Goal: Task Accomplishment & Management: Manage account settings

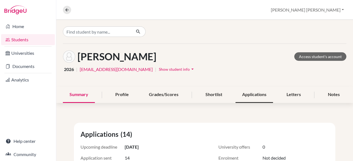
click at [248, 91] on div "Applications" at bounding box center [253, 95] width 37 height 16
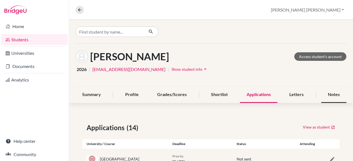
click at [327, 93] on div "Notes" at bounding box center [333, 95] width 25 height 16
click at [101, 90] on div "Summary" at bounding box center [91, 95] width 32 height 16
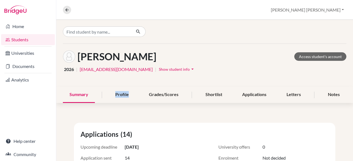
click at [101, 90] on div "Summary Profile Grades/Scores Shortlist Applications Letters Notes" at bounding box center [204, 95] width 283 height 16
click at [69, 98] on div "Summary" at bounding box center [79, 95] width 32 height 16
click at [72, 94] on div "Summary" at bounding box center [79, 95] width 32 height 16
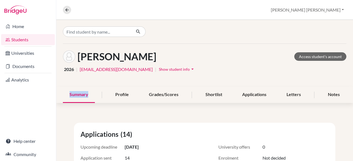
click at [72, 94] on div "Summary" at bounding box center [79, 95] width 32 height 16
click at [21, 40] on link "Students" at bounding box center [28, 39] width 54 height 11
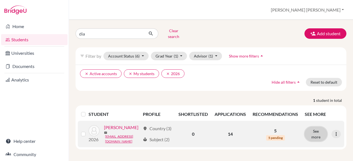
click at [313, 136] on button "See more" at bounding box center [315, 134] width 22 height 14
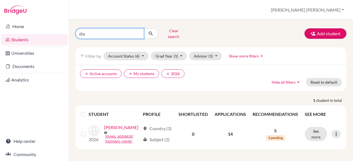
click at [133, 33] on input "dia" at bounding box center [109, 33] width 68 height 10
type input "d"
type input "owen"
click button "submit" at bounding box center [150, 33] width 15 height 10
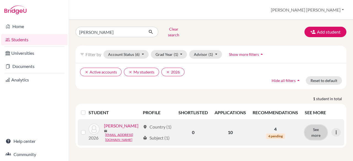
click at [310, 127] on button "See more" at bounding box center [315, 132] width 22 height 14
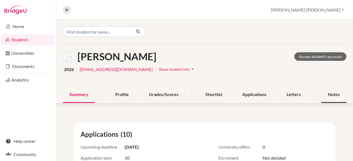
click at [327, 94] on div "Notes" at bounding box center [333, 95] width 25 height 16
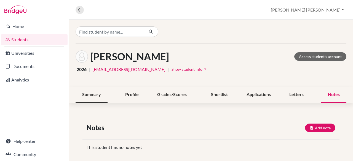
click at [89, 91] on div "Summary" at bounding box center [91, 95] width 32 height 16
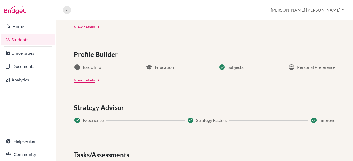
scroll to position [275, 0]
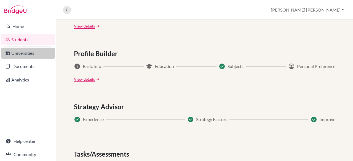
click at [23, 54] on link "Universities" at bounding box center [28, 53] width 54 height 11
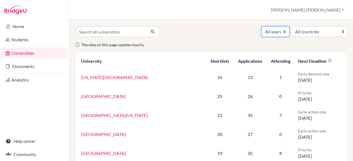
click at [266, 31] on select "All years 2027 2026 2025 2024 2023 2022 2021 2020 2018" at bounding box center [275, 31] width 28 height 10
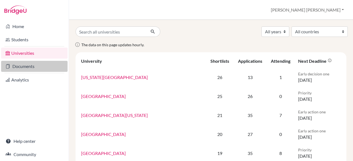
click at [18, 70] on link "Documents" at bounding box center [34, 66] width 66 height 11
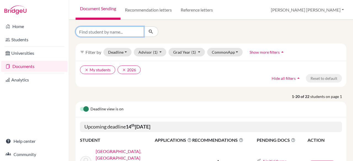
click at [93, 30] on input "Find student by name..." at bounding box center [109, 31] width 68 height 10
type input "dia"
click button "submit" at bounding box center [150, 31] width 15 height 10
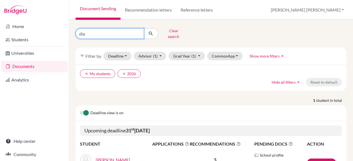
click at [137, 31] on input "dia" at bounding box center [109, 33] width 68 height 10
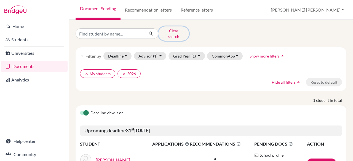
click at [175, 30] on button "Clear search" at bounding box center [173, 33] width 31 height 14
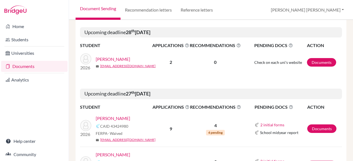
scroll to position [540, 0]
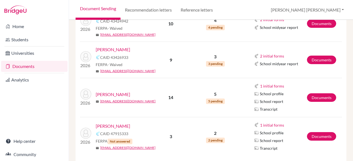
scroll to position [254, 0]
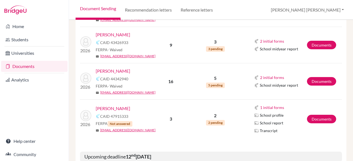
scroll to position [269, 0]
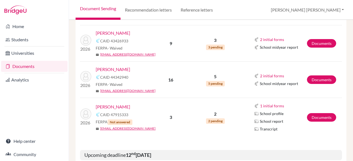
drag, startPoint x: 352, startPoint y: 66, endPoint x: 252, endPoint y: 9, distance: 115.5
click at [252, 9] on div "Document Sending Recommendation letters Reference letters Ana Lydia Profile Sch…" at bounding box center [211, 10] width 284 height 20
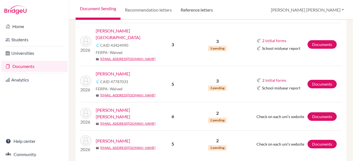
scroll to position [968, 0]
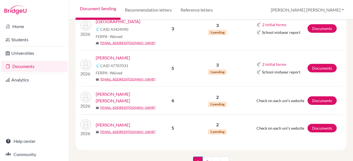
click at [207, 157] on nav "1 (current) 2 › »" at bounding box center [211, 164] width 36 height 15
click at [204, 157] on link "2" at bounding box center [207, 162] width 10 height 10
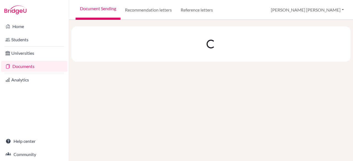
scroll to position [0, 0]
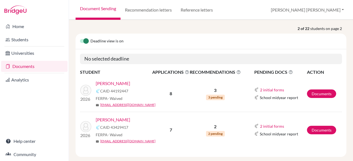
scroll to position [97, 0]
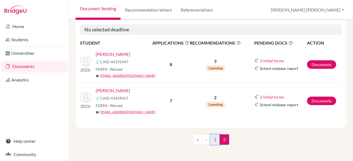
click at [215, 141] on link "1" at bounding box center [215, 139] width 10 height 10
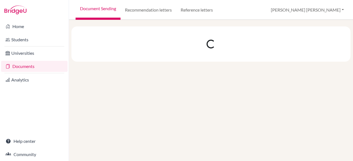
scroll to position [0, 0]
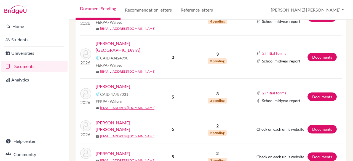
scroll to position [968, 0]
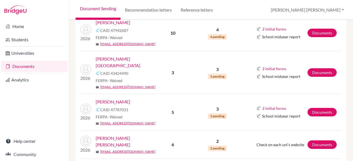
scroll to position [968, 0]
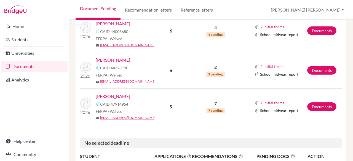
scroll to position [878, 0]
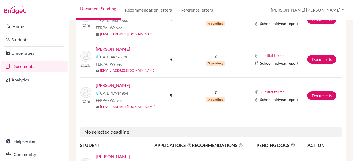
click at [115, 82] on link "Zreik, Shaid" at bounding box center [113, 85] width 34 height 7
click at [217, 97] on span "7 pending" at bounding box center [215, 100] width 19 height 6
click at [102, 82] on link "[PERSON_NAME]" at bounding box center [113, 85] width 34 height 7
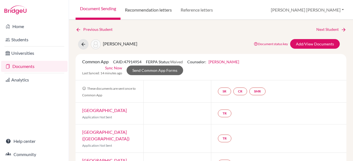
click at [145, 10] on link "Recommendation letters" at bounding box center [148, 10] width 56 height 20
click at [157, 10] on link "Recommendation letters" at bounding box center [148, 10] width 56 height 20
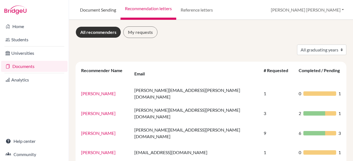
click at [102, 11] on link "Document Sending" at bounding box center [97, 10] width 45 height 20
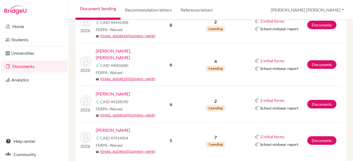
scroll to position [850, 0]
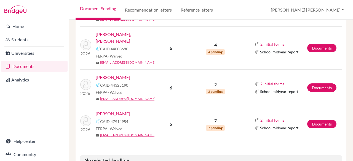
click at [114, 110] on link "Zreik, Shaid" at bounding box center [113, 113] width 34 height 7
click at [308, 120] on link "Documents" at bounding box center [321, 124] width 29 height 9
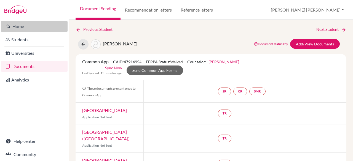
click at [22, 29] on link "Home" at bounding box center [34, 26] width 66 height 11
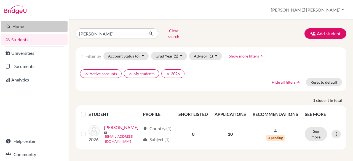
click at [28, 28] on link "Home" at bounding box center [34, 26] width 66 height 11
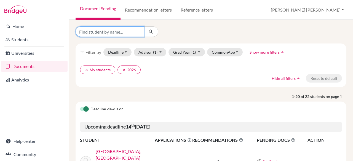
click at [98, 28] on input "Find student by name..." at bounding box center [109, 31] width 68 height 10
type input "shaid"
click button "submit" at bounding box center [150, 31] width 15 height 10
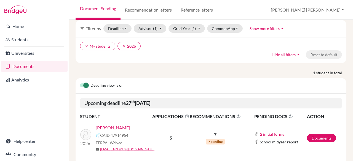
scroll to position [34, 0]
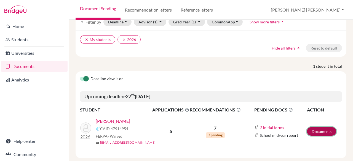
click at [318, 129] on link "Documents" at bounding box center [321, 131] width 29 height 9
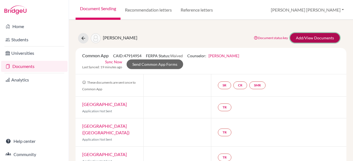
click at [312, 34] on link "Add/View Documents" at bounding box center [315, 38] width 50 height 10
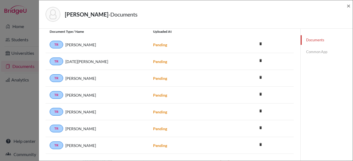
scroll to position [96, 0]
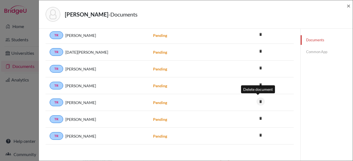
click at [257, 101] on icon "delete" at bounding box center [260, 101] width 8 height 8
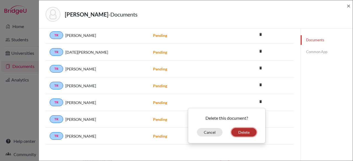
click at [237, 130] on button "Delete" at bounding box center [243, 132] width 25 height 9
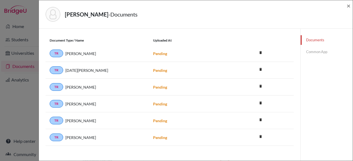
scroll to position [99, 0]
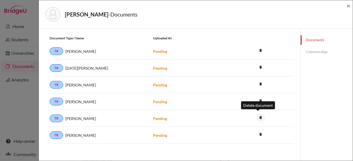
click at [257, 115] on icon "delete" at bounding box center [260, 117] width 8 height 8
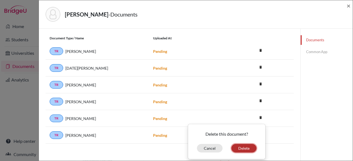
click at [235, 146] on button "Delete" at bounding box center [243, 148] width 25 height 9
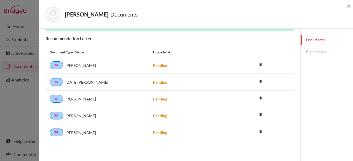
scroll to position [82, 0]
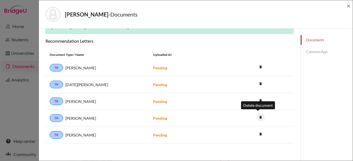
click at [257, 119] on icon "delete" at bounding box center [260, 117] width 8 height 8
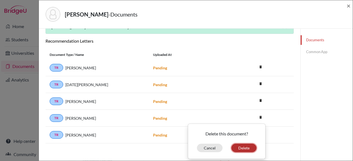
click at [245, 146] on button "Delete" at bounding box center [243, 148] width 25 height 9
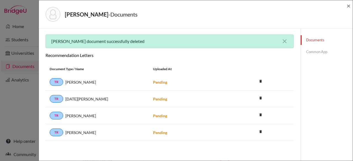
scroll to position [66, 0]
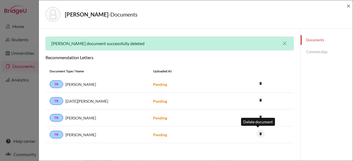
click at [256, 132] on icon "delete" at bounding box center [260, 134] width 8 height 8
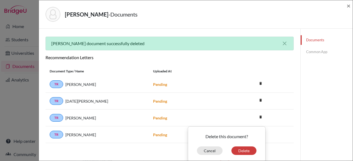
click at [228, 147] on div "Cancel Delete" at bounding box center [226, 151] width 77 height 9
click at [238, 150] on button "Delete" at bounding box center [243, 151] width 25 height 9
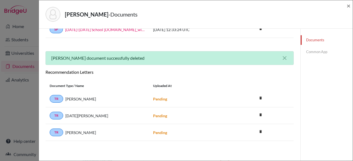
scroll to position [49, 0]
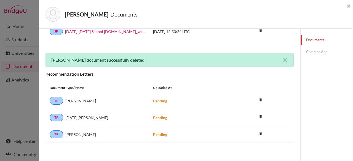
click at [282, 58] on icon "close" at bounding box center [284, 60] width 7 height 7
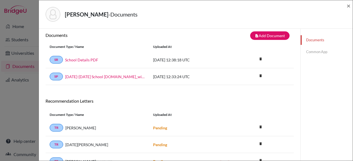
scroll to position [0, 0]
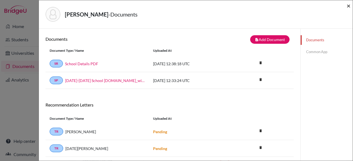
click at [348, 6] on span "×" at bounding box center [348, 6] width 4 height 8
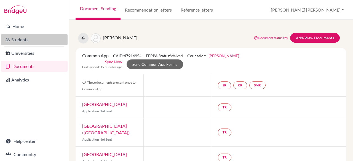
click at [25, 39] on link "Students" at bounding box center [34, 39] width 66 height 11
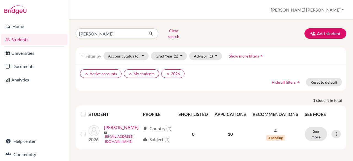
scroll to position [8, 0]
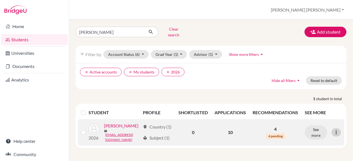
click at [333, 130] on icon at bounding box center [336, 133] width 6 height 6
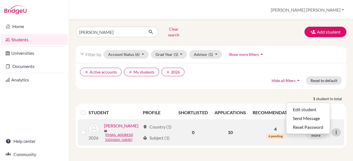
click at [333, 130] on icon at bounding box center [336, 133] width 6 height 6
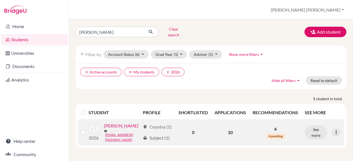
click at [104, 129] on link "[PERSON_NAME]" at bounding box center [121, 126] width 34 height 7
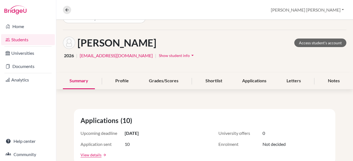
scroll to position [17, 0]
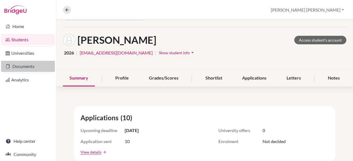
click at [19, 69] on link "Documents" at bounding box center [28, 66] width 54 height 11
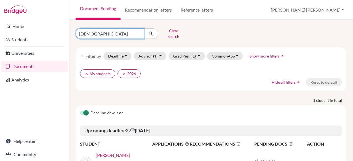
click at [111, 29] on input "[DEMOGRAPHIC_DATA]" at bounding box center [109, 33] width 68 height 10
type input "s"
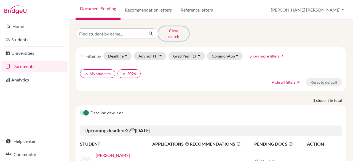
click at [178, 34] on button "Clear search" at bounding box center [173, 33] width 31 height 14
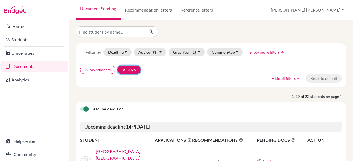
click at [130, 69] on button "clear 2026" at bounding box center [128, 70] width 23 height 9
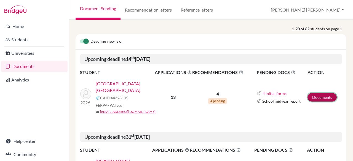
click at [316, 95] on link "Documents" at bounding box center [321, 97] width 29 height 9
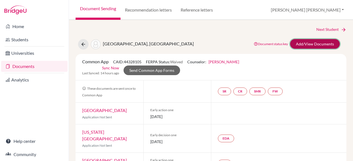
click at [304, 46] on link "Add/View Documents" at bounding box center [315, 44] width 50 height 10
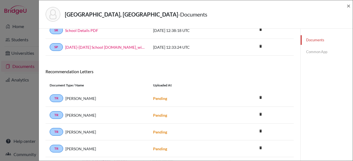
scroll to position [39, 0]
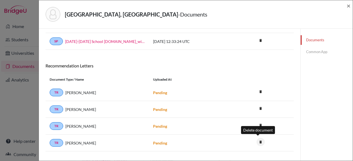
click at [256, 142] on icon "delete" at bounding box center [260, 142] width 8 height 8
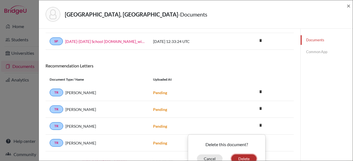
click at [236, 157] on button "Delete" at bounding box center [243, 159] width 25 height 9
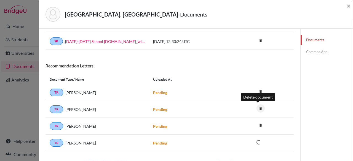
click at [257, 108] on icon "delete" at bounding box center [260, 108] width 8 height 8
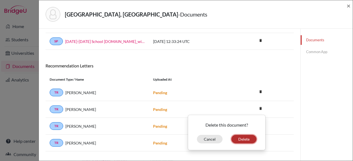
click at [243, 137] on button "Delete" at bounding box center [243, 139] width 25 height 9
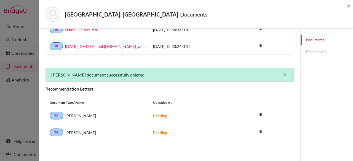
scroll to position [32, 0]
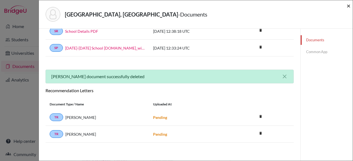
click at [348, 4] on span "×" at bounding box center [348, 6] width 4 height 8
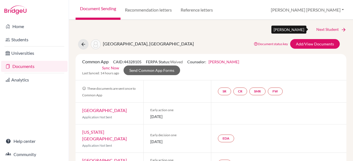
click at [321, 27] on link "Next Student" at bounding box center [331, 29] width 30 height 6
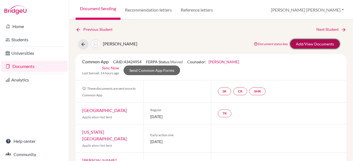
click at [315, 42] on link "Add/View Documents" at bounding box center [315, 44] width 50 height 10
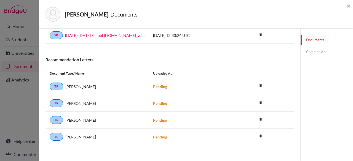
scroll to position [46, 0]
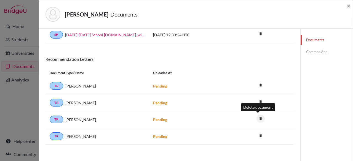
click at [256, 117] on icon "delete" at bounding box center [260, 119] width 8 height 8
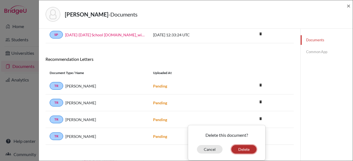
click at [241, 150] on button "Delete" at bounding box center [243, 149] width 25 height 9
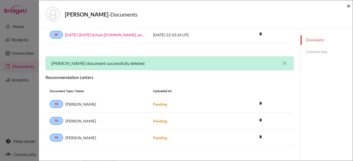
click at [347, 5] on span "×" at bounding box center [348, 6] width 4 height 8
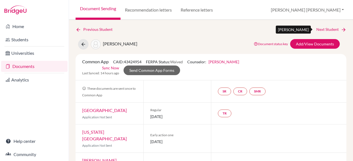
click at [326, 31] on link "Next Student" at bounding box center [331, 29] width 30 height 6
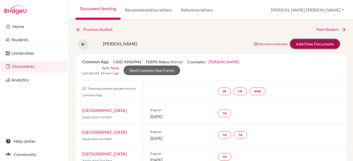
click at [315, 44] on link "Add/View Documents" at bounding box center [315, 44] width 50 height 10
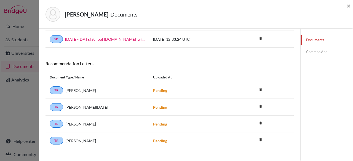
scroll to position [42, 0]
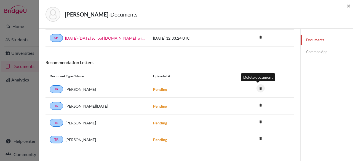
click at [257, 87] on icon "delete" at bounding box center [260, 88] width 8 height 8
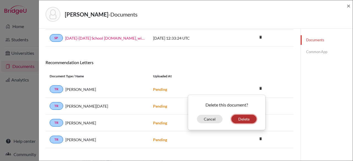
click at [239, 117] on button "Delete" at bounding box center [243, 119] width 25 height 9
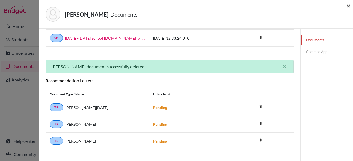
click at [347, 6] on span "×" at bounding box center [348, 6] width 4 height 8
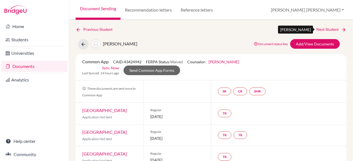
click at [330, 30] on link "Next Student" at bounding box center [331, 29] width 30 height 6
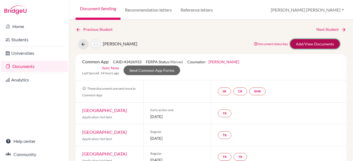
click at [320, 45] on link "Add/View Documents" at bounding box center [315, 44] width 50 height 10
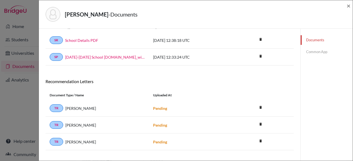
scroll to position [31, 0]
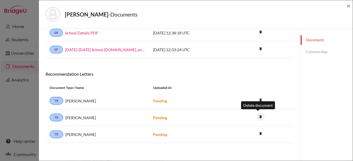
click at [258, 113] on icon "delete" at bounding box center [260, 117] width 8 height 8
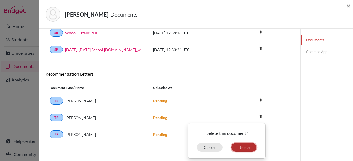
click at [237, 143] on button "Delete" at bounding box center [243, 147] width 25 height 9
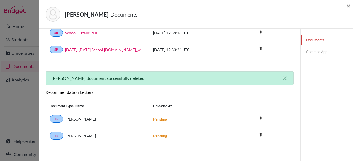
click at [352, 3] on div "Bitar, Zachary - Documents ×" at bounding box center [195, 14] width 313 height 28
click at [350, 5] on div "Bitar, Zachary - Documents ×" at bounding box center [195, 14] width 313 height 28
click at [346, 5] on span "×" at bounding box center [348, 6] width 4 height 8
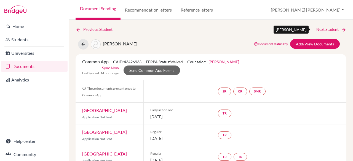
click at [328, 30] on link "Next Student" at bounding box center [331, 29] width 30 height 6
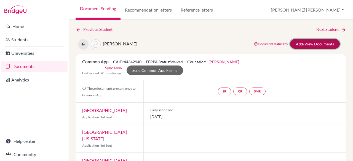
click at [305, 43] on link "Add/View Documents" at bounding box center [315, 44] width 50 height 10
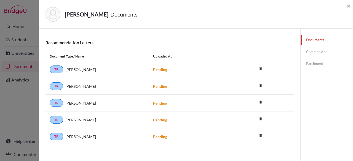
scroll to position [63, 0]
click at [256, 134] on icon "delete" at bounding box center [260, 135] width 8 height 8
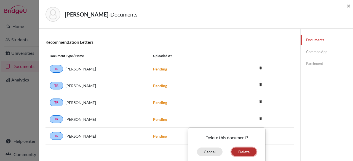
click at [241, 153] on button "Delete" at bounding box center [243, 152] width 25 height 9
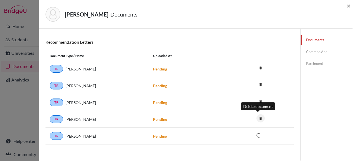
click at [257, 116] on icon "delete" at bounding box center [260, 118] width 8 height 8
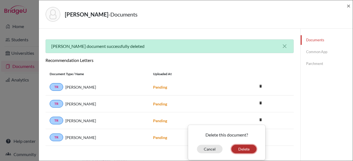
click at [245, 145] on button "Delete" at bounding box center [243, 149] width 25 height 9
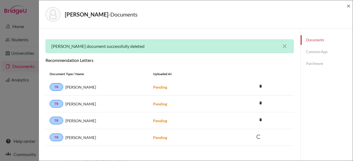
scroll to position [49, 0]
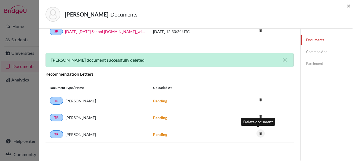
click at [256, 132] on icon "delete" at bounding box center [260, 133] width 8 height 8
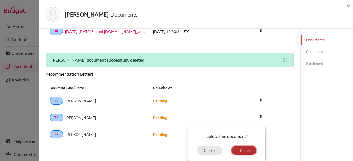
click at [236, 151] on button "Delete" at bounding box center [243, 150] width 25 height 9
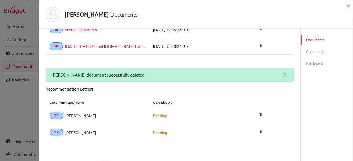
scroll to position [32, 0]
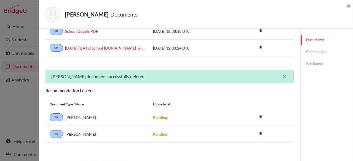
click at [348, 7] on span "×" at bounding box center [348, 6] width 4 height 8
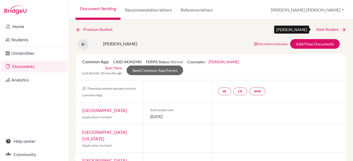
click at [330, 28] on link "Next Student" at bounding box center [331, 29] width 30 height 6
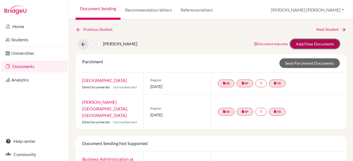
click at [315, 42] on link "Add/View Documents" at bounding box center [315, 44] width 50 height 10
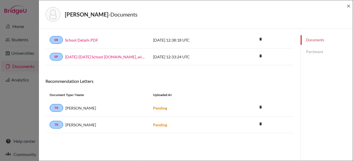
scroll to position [25, 0]
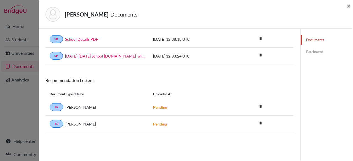
click at [348, 7] on span "×" at bounding box center [348, 6] width 4 height 8
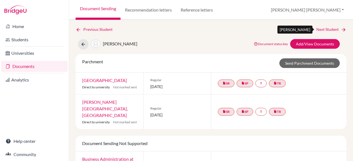
click at [323, 29] on link "Next Student" at bounding box center [331, 29] width 30 height 6
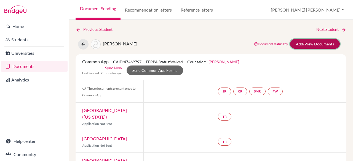
click at [325, 43] on link "Add/View Documents" at bounding box center [315, 44] width 50 height 10
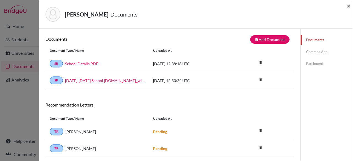
click at [349, 7] on span "×" at bounding box center [348, 6] width 4 height 8
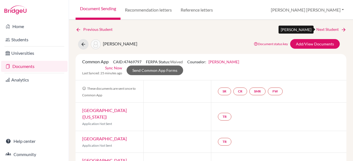
click at [329, 30] on link "Next Student" at bounding box center [331, 29] width 30 height 6
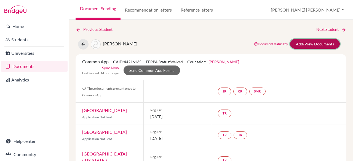
click at [314, 45] on link "Add/View Documents" at bounding box center [315, 44] width 50 height 10
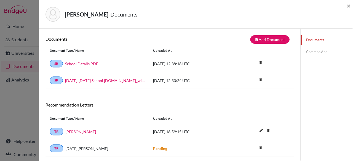
drag, startPoint x: 352, startPoint y: 65, endPoint x: 352, endPoint y: 88, distance: 22.6
click at [352, 88] on div "Joseph, Kayla - Documents × Documents note_add Add Document Document type Chang…" at bounding box center [196, 80] width 314 height 161
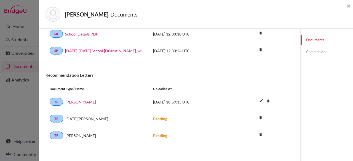
scroll to position [28, 0]
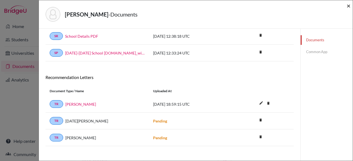
click at [346, 8] on span "×" at bounding box center [348, 6] width 4 height 8
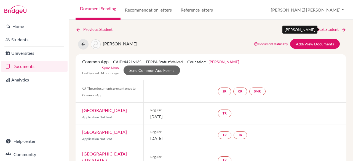
click at [321, 28] on link "Next Student" at bounding box center [331, 29] width 30 height 6
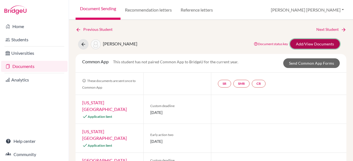
click at [315, 42] on link "Add/View Documents" at bounding box center [315, 44] width 50 height 10
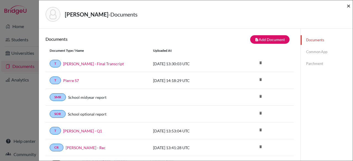
click at [348, 7] on span "×" at bounding box center [348, 6] width 4 height 8
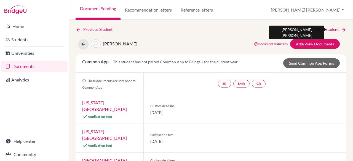
click at [334, 31] on link "Next Student" at bounding box center [331, 29] width 30 height 6
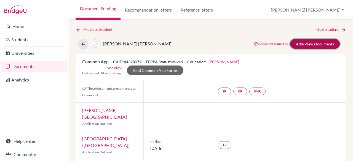
click at [320, 44] on link "Add/View Documents" at bounding box center [315, 44] width 50 height 10
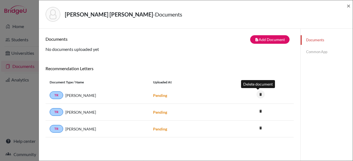
click at [257, 95] on icon "delete" at bounding box center [260, 94] width 8 height 8
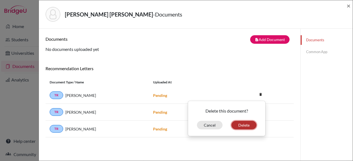
click at [242, 126] on button "Delete" at bounding box center [243, 125] width 25 height 9
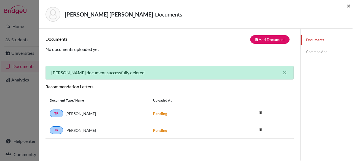
click at [349, 5] on span "×" at bounding box center [348, 6] width 4 height 8
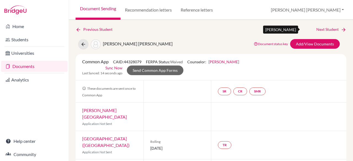
click at [326, 28] on link "Next Student" at bounding box center [331, 29] width 30 height 6
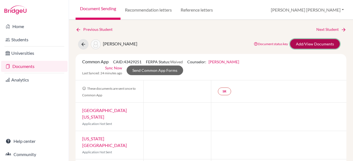
click at [307, 41] on link "Add/View Documents" at bounding box center [315, 44] width 50 height 10
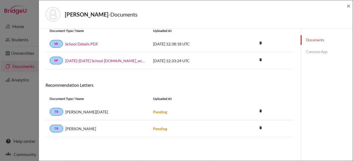
scroll to position [23, 0]
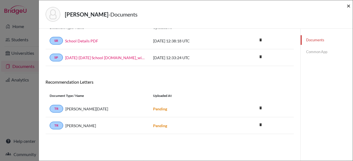
click at [348, 6] on span "×" at bounding box center [348, 6] width 4 height 8
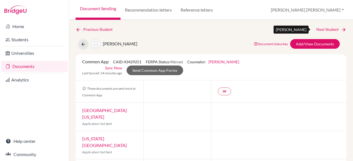
click at [320, 29] on link "Next Student" at bounding box center [331, 29] width 30 height 6
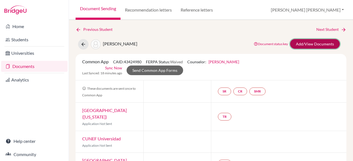
click at [309, 40] on link "Add/View Documents" at bounding box center [315, 44] width 50 height 10
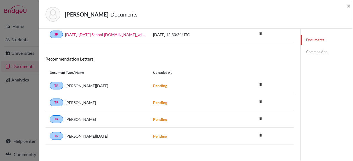
scroll to position [47, 0]
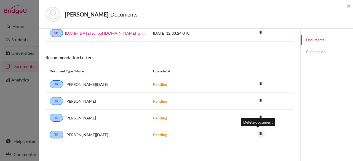
click at [260, 131] on icon "delete" at bounding box center [260, 134] width 8 height 8
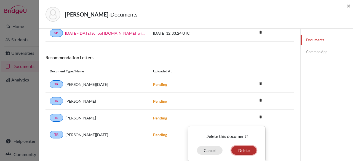
click at [243, 149] on button "Delete" at bounding box center [243, 150] width 25 height 9
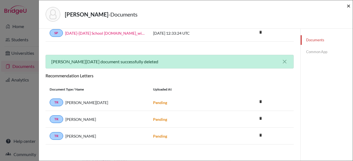
click at [348, 5] on span "×" at bounding box center [348, 6] width 4 height 8
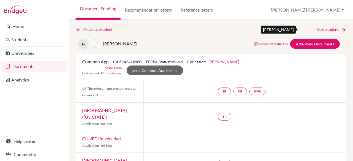
click at [319, 29] on link "Next Student" at bounding box center [331, 29] width 30 height 6
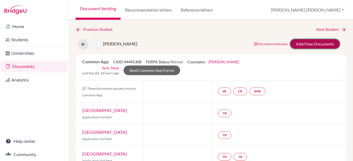
click at [315, 47] on link "Add/View Documents" at bounding box center [315, 44] width 50 height 10
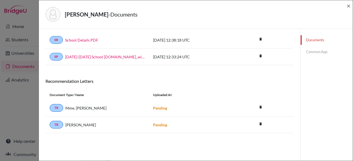
scroll to position [24, 0]
click at [348, 6] on span "×" at bounding box center [348, 6] width 4 height 8
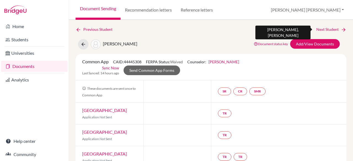
click at [317, 30] on link "Next Student" at bounding box center [331, 29] width 30 height 6
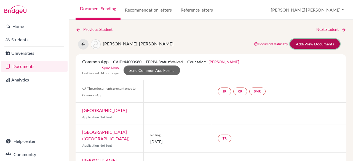
click at [305, 41] on link "Add/View Documents" at bounding box center [315, 44] width 50 height 10
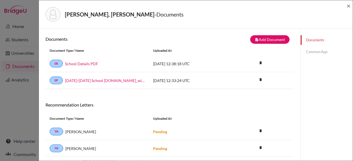
drag, startPoint x: 352, startPoint y: 52, endPoint x: 352, endPoint y: 85, distance: 33.1
click at [352, 85] on div "Rouzier Monteiro, Jeferson - Documents × Documents note_add Add Document Docume…" at bounding box center [196, 80] width 314 height 161
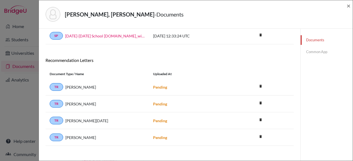
scroll to position [45, 0]
click at [256, 135] on icon "delete" at bounding box center [260, 136] width 8 height 8
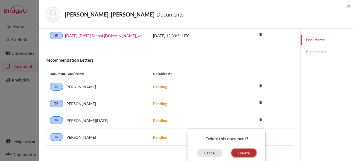
click at [244, 149] on button "Delete" at bounding box center [243, 153] width 25 height 9
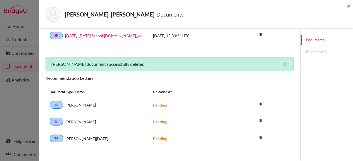
click at [348, 4] on span "×" at bounding box center [348, 6] width 4 height 8
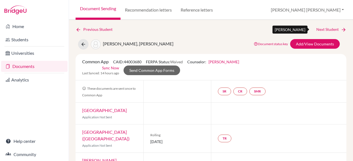
click at [327, 31] on link "Next Student" at bounding box center [331, 29] width 30 height 6
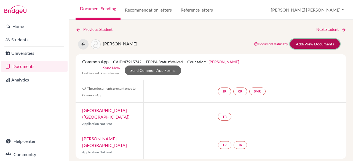
click at [315, 44] on link "Add/View Documents" at bounding box center [315, 44] width 50 height 10
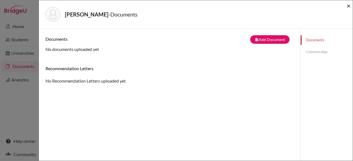
click at [348, 5] on span "×" at bounding box center [348, 6] width 4 height 8
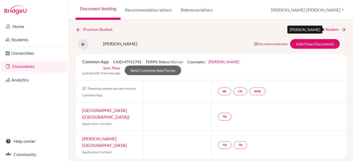
click at [325, 29] on link "Next Student" at bounding box center [331, 29] width 30 height 6
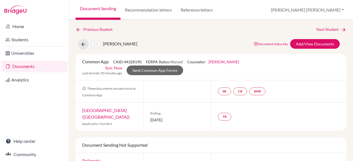
click at [324, 49] on div "Document status key TR Requirement. Document not uploaded yet. TR Document uplo…" at bounding box center [295, 44] width 96 height 10
click at [324, 45] on link "Add/View Documents" at bounding box center [315, 44] width 50 height 10
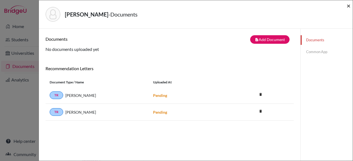
click at [347, 7] on span "×" at bounding box center [348, 6] width 4 height 8
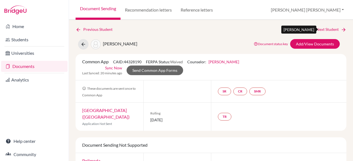
click at [326, 30] on link "Next Student" at bounding box center [331, 29] width 30 height 6
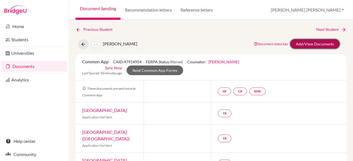
click at [291, 42] on link "Add/View Documents" at bounding box center [315, 44] width 50 height 10
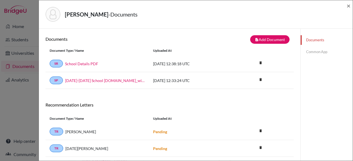
click at [346, 7] on div "Zreik, Shaid - Documents ×" at bounding box center [195, 14] width 309 height 24
click at [347, 8] on span "×" at bounding box center [348, 6] width 4 height 8
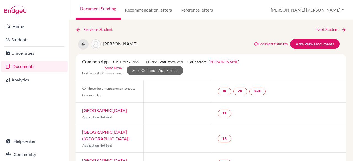
click at [25, 67] on link "Documents" at bounding box center [34, 66] width 66 height 11
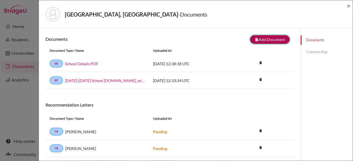
click at [262, 39] on button "note_add Add Document" at bounding box center [269, 39] width 39 height 9
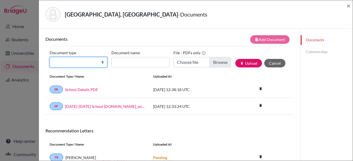
click at [99, 63] on select "Change explanation for Common App reports Counselor recommendation Internationa…" at bounding box center [79, 62] width 58 height 10
select select "2"
click at [50, 57] on select "Change explanation for Common App reports Counselor recommendation Internationa…" at bounding box center [79, 62] width 58 height 10
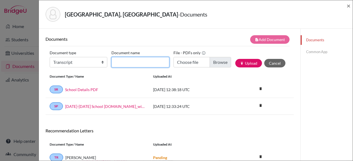
click at [137, 66] on input "Document name" at bounding box center [140, 62] width 58 height 10
type input "[GEOGRAPHIC_DATA] - S6"
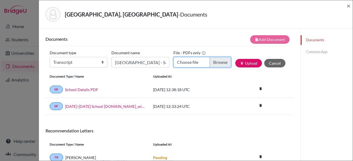
click at [220, 64] on input "Choose file" at bounding box center [202, 62] width 58 height 10
type input "C:\fakepath\[GEOGRAPHIC_DATA], [GEOGRAPHIC_DATA] - S6.pdf"
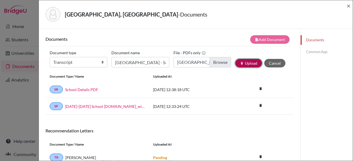
click at [246, 61] on button "publish Upload" at bounding box center [248, 63] width 27 height 9
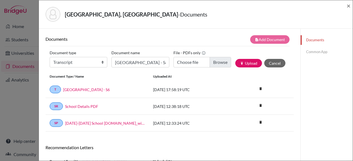
click at [350, 5] on div "[GEOGRAPHIC_DATA], [GEOGRAPHIC_DATA] - Documents ×" at bounding box center [195, 14] width 313 height 28
click at [348, 5] on span "×" at bounding box center [348, 6] width 4 height 8
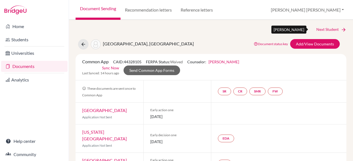
click at [327, 28] on link "Next Student" at bounding box center [331, 29] width 30 height 6
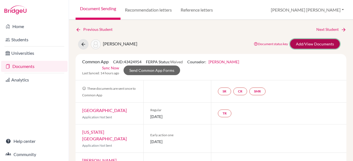
click at [305, 44] on link "Add/View Documents" at bounding box center [315, 44] width 50 height 10
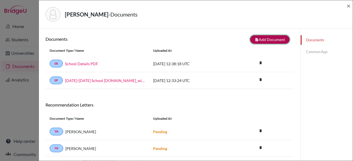
click at [275, 40] on button "note_add Add Document" at bounding box center [269, 39] width 39 height 9
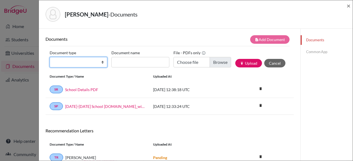
click at [90, 59] on select "Change explanation for Common App reports Counselor recommendation Internationa…" at bounding box center [79, 62] width 58 height 10
select select "2"
click at [50, 57] on select "Change explanation for Common App reports Counselor recommendation Internationa…" at bounding box center [79, 62] width 58 height 10
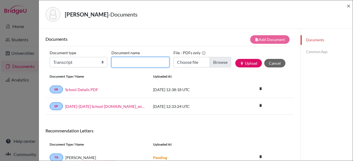
click at [121, 59] on input "Document name" at bounding box center [140, 62] width 58 height 10
type input "Abraham - S6"
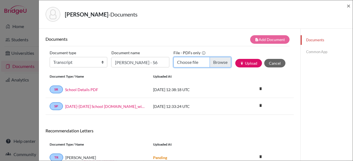
click at [215, 61] on input "Choose file" at bounding box center [202, 62] width 58 height 10
type input "C:\fakepath\Abraham, Stefano - S6.pdf"
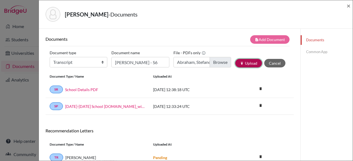
click at [247, 64] on button "publish Upload" at bounding box center [248, 63] width 27 height 9
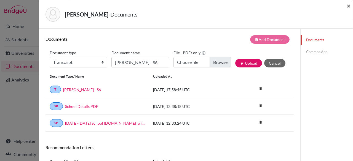
click at [350, 4] on span "×" at bounding box center [348, 6] width 4 height 8
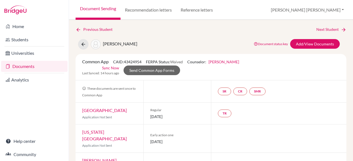
click at [333, 25] on div "Previous Student Next Student Abraham, Stefano Document status key TR Requireme…" at bounding box center [211, 90] width 284 height 141
click at [333, 30] on link "Next Student" at bounding box center [331, 29] width 30 height 6
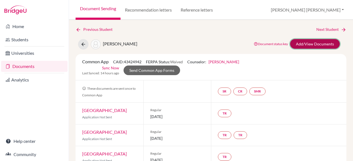
click at [300, 44] on link "Add/View Documents" at bounding box center [315, 44] width 50 height 10
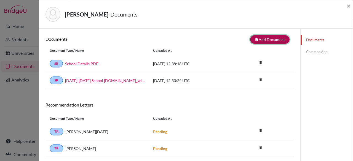
click at [275, 40] on button "note_add Add Document" at bounding box center [269, 39] width 39 height 9
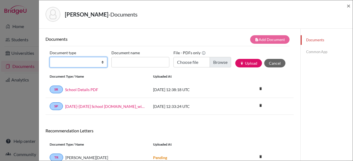
click at [90, 58] on select "Change explanation for Common App reports Counselor recommendation Internationa…" at bounding box center [79, 62] width 58 height 10
select select "2"
click at [50, 57] on select "Change explanation for Common App reports Counselor recommendation Internationa…" at bounding box center [79, 62] width 58 height 10
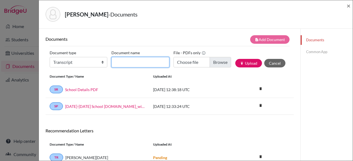
click at [127, 64] on input "Document name" at bounding box center [140, 62] width 58 height 10
type input "Antoine - S6"
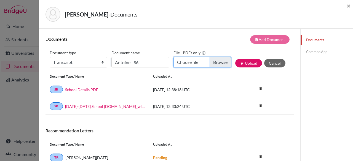
click at [220, 62] on input "Choose file" at bounding box center [202, 62] width 58 height 10
type input "C:\fakepath\Antoine, Owen - S6.pdf"
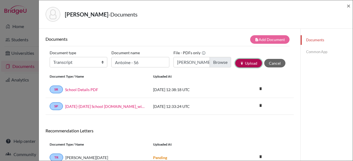
click at [243, 67] on button "publish Upload" at bounding box center [248, 63] width 27 height 9
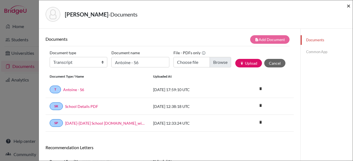
click at [347, 7] on span "×" at bounding box center [348, 6] width 4 height 8
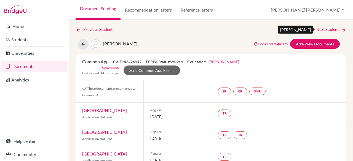
click at [324, 27] on link "Next Student" at bounding box center [331, 29] width 30 height 6
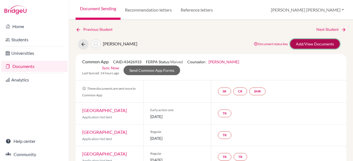
click at [295, 40] on link "Add/View Documents" at bounding box center [315, 44] width 50 height 10
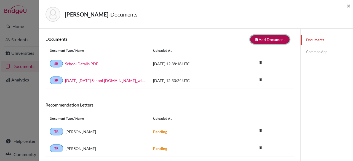
click at [259, 40] on button "note_add Add Document" at bounding box center [269, 39] width 39 height 9
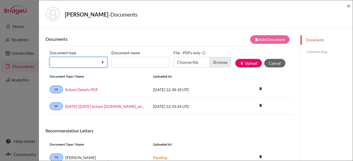
click at [67, 60] on select "Change explanation for Common App reports Counselor recommendation Internationa…" at bounding box center [79, 62] width 58 height 10
select select "2"
click at [50, 57] on select "Change explanation for Common App reports Counselor recommendation Internationa…" at bounding box center [79, 62] width 58 height 10
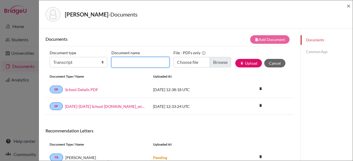
click at [136, 58] on input "Document name" at bounding box center [140, 62] width 58 height 10
type input "Bitar - S6"
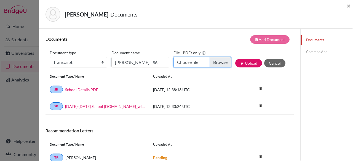
click at [205, 63] on input "Choose file" at bounding box center [202, 62] width 58 height 10
type input "C:\fakepath\Bitar, Zachary - S6.pdf"
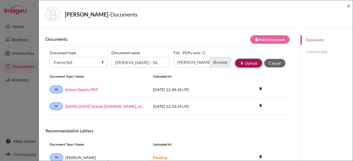
click at [245, 61] on button "publish Upload" at bounding box center [248, 63] width 27 height 9
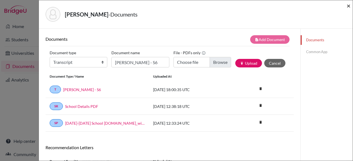
click at [348, 9] on span "×" at bounding box center [348, 6] width 4 height 8
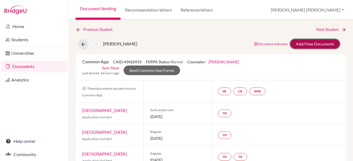
click at [305, 44] on link "Add/View Documents" at bounding box center [315, 44] width 50 height 10
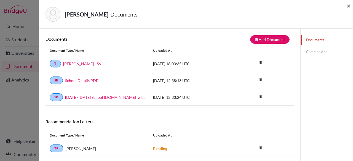
click at [350, 7] on span "×" at bounding box center [348, 6] width 4 height 8
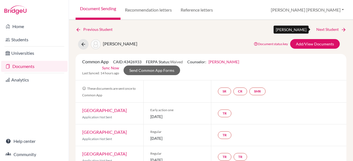
click at [327, 30] on link "Next Student" at bounding box center [331, 29] width 30 height 6
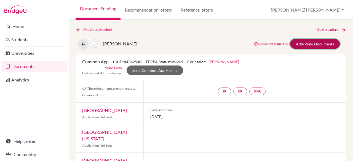
click at [304, 44] on link "Add/View Documents" at bounding box center [315, 44] width 50 height 10
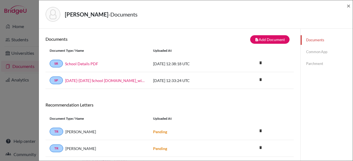
click at [263, 34] on div "Documents note_add Add Document Document type Change explanation for Common App…" at bounding box center [169, 109] width 261 height 161
click at [262, 41] on button "note_add Add Document" at bounding box center [269, 39] width 39 height 9
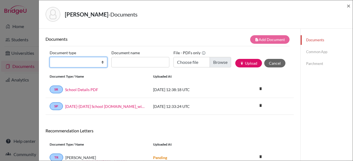
click at [94, 60] on select "Change explanation for Common App reports Counselor recommendation Internationa…" at bounding box center [79, 62] width 58 height 10
select select "2"
click at [50, 57] on select "Change explanation for Common App reports Counselor recommendation Internationa…" at bounding box center [79, 62] width 58 height 10
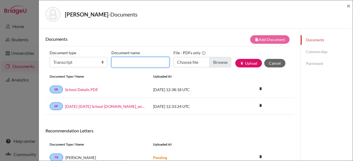
click at [148, 61] on input "Document name" at bounding box center [140, 62] width 58 height 10
type input "Srikantha - S6"
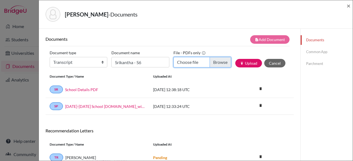
click at [210, 61] on input "Choose file" at bounding box center [202, 62] width 58 height 10
type input "C:\fakepath\Srikantha, Diana - S6.pdf"
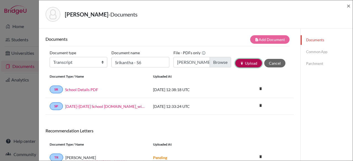
click at [245, 63] on button "publish Upload" at bounding box center [248, 63] width 27 height 9
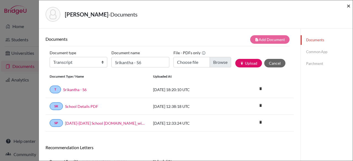
click at [347, 4] on span "×" at bounding box center [348, 6] width 4 height 8
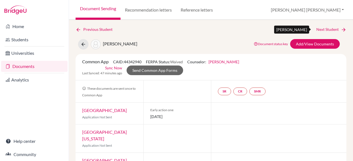
click at [332, 31] on link "Next Student" at bounding box center [331, 29] width 30 height 6
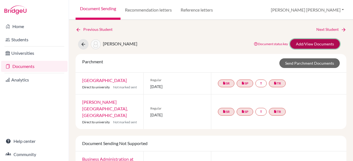
click at [315, 42] on link "Add/View Documents" at bounding box center [315, 44] width 50 height 10
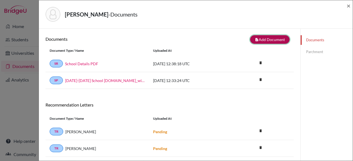
click at [265, 38] on button "note_add Add Document" at bounding box center [269, 39] width 39 height 9
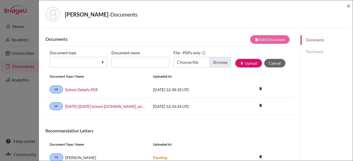
click at [72, 56] on label "Document type" at bounding box center [63, 52] width 26 height 9
click at [72, 57] on select "Change explanation for Common App reports Counselor recommendation Internationa…" at bounding box center [79, 62] width 58 height 10
click at [70, 61] on select "Change explanation for Common App reports Counselor recommendation Internationa…" at bounding box center [79, 62] width 58 height 10
select select "2"
click at [50, 57] on select "Change explanation for Common App reports Counselor recommendation Internationa…" at bounding box center [79, 62] width 58 height 10
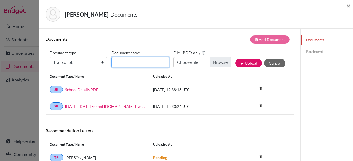
click at [133, 64] on input "Document name" at bounding box center [140, 62] width 58 height 10
type input "Stefanson - S6"
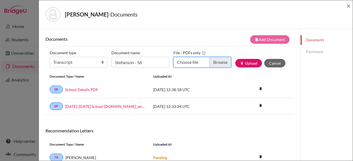
click at [219, 57] on input "Choose file" at bounding box center [202, 62] width 58 height 10
type input "C:\fakepath\Stefanson, Yonn - S6.pdf"
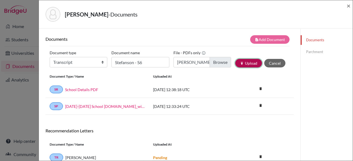
click at [235, 62] on button "publish Upload" at bounding box center [248, 63] width 27 height 9
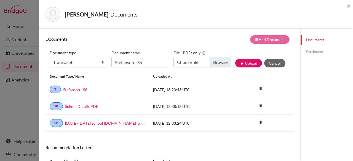
click at [346, 5] on div "Stefanson, Yonn - Documents ×" at bounding box center [195, 14] width 309 height 24
click at [350, 6] on div "Stefanson, Yonn - Documents ×" at bounding box center [195, 14] width 313 height 28
click at [349, 7] on span "×" at bounding box center [348, 6] width 4 height 8
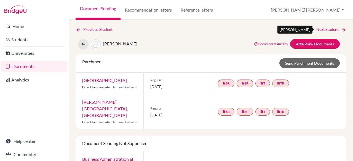
click at [332, 28] on link "Next Student" at bounding box center [331, 29] width 30 height 6
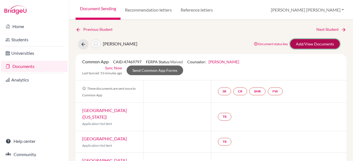
click at [316, 44] on link "Add/View Documents" at bounding box center [315, 44] width 50 height 10
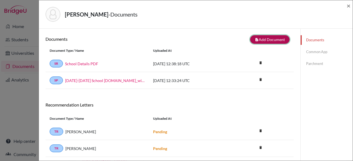
click at [275, 38] on button "note_add Add Document" at bounding box center [269, 39] width 39 height 9
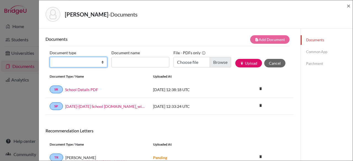
click at [90, 58] on select "Change explanation for Common App reports Counselor recommendation Internationa…" at bounding box center [79, 62] width 58 height 10
select select "2"
click at [50, 57] on select "Change explanation for Common App reports Counselor recommendation Internationa…" at bounding box center [79, 62] width 58 height 10
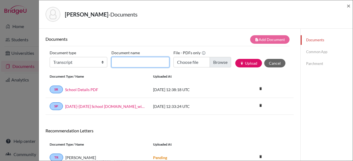
click at [165, 60] on input "Document name" at bounding box center [140, 62] width 58 height 10
type input "Coupaud - S6"
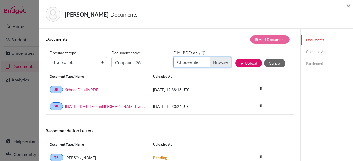
click at [216, 58] on input "Choose file" at bounding box center [202, 62] width 58 height 10
type input "C:\fakepath\Coupaud Russo, Louic - S6.pdf"
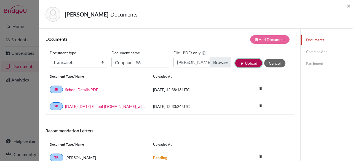
click at [240, 64] on icon "publish" at bounding box center [242, 63] width 4 height 4
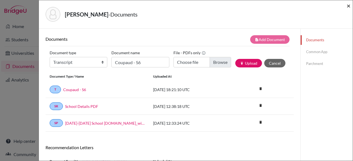
click at [350, 7] on span "×" at bounding box center [348, 6] width 4 height 8
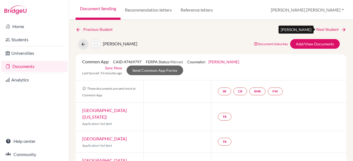
click at [316, 28] on link "Next Student" at bounding box center [331, 29] width 30 height 6
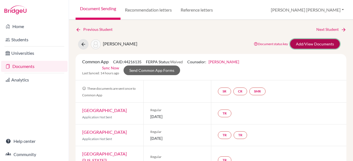
click at [322, 44] on link "Add/View Documents" at bounding box center [315, 44] width 50 height 10
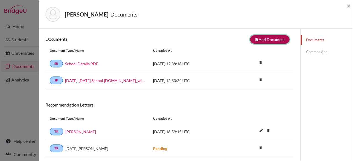
click at [279, 41] on button "note_add Add Document" at bounding box center [269, 39] width 39 height 9
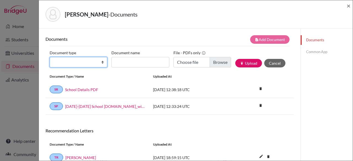
click at [83, 63] on select "Change explanation for Common App reports Counselor recommendation Internationa…" at bounding box center [79, 62] width 58 height 10
select select "2"
click at [50, 57] on select "Change explanation for Common App reports Counselor recommendation Internationa…" at bounding box center [79, 62] width 58 height 10
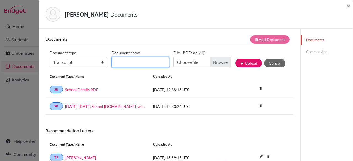
click at [139, 59] on input "Document name" at bounding box center [140, 62] width 58 height 10
type input "Joseph - S6"
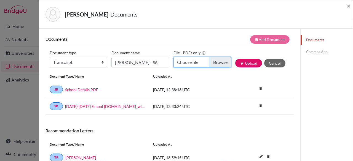
click at [224, 66] on input "Choose file" at bounding box center [202, 62] width 58 height 10
type input "C:\fakepath\Joseph, Kayla-Kendall - S6.pdf"
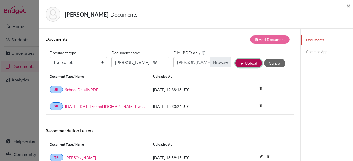
click at [249, 62] on button "publish Upload" at bounding box center [248, 63] width 27 height 9
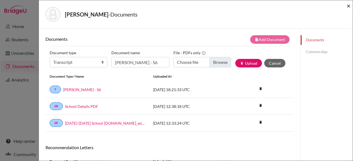
click at [349, 6] on span "×" at bounding box center [348, 6] width 4 height 8
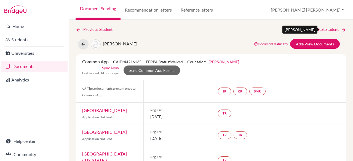
click at [316, 29] on link "Next Student" at bounding box center [331, 29] width 30 height 6
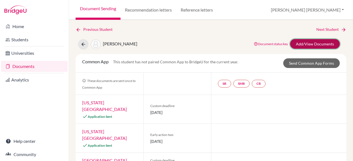
click at [308, 40] on link "Add/View Documents" at bounding box center [315, 44] width 50 height 10
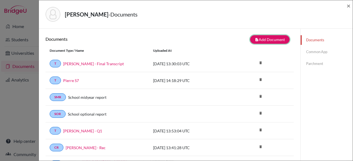
drag, startPoint x: 269, startPoint y: 40, endPoint x: 323, endPoint y: 13, distance: 60.8
click at [323, 13] on div "Pierre, Lois - Documents × Documents note_add Add Document Document type Change…" at bounding box center [196, 80] width 314 height 161
click at [350, 3] on div "Pierre, Lois - Documents ×" at bounding box center [195, 14] width 313 height 28
click at [350, 6] on span "×" at bounding box center [348, 6] width 4 height 8
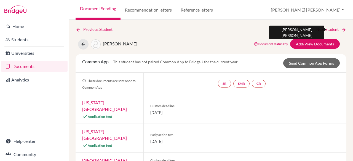
click at [322, 27] on link "Next Student" at bounding box center [331, 29] width 30 height 6
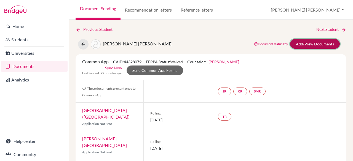
click at [318, 47] on link "Add/View Documents" at bounding box center [315, 44] width 50 height 10
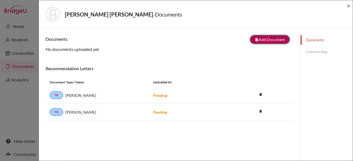
click at [267, 40] on button "note_add Add Document" at bounding box center [269, 39] width 39 height 9
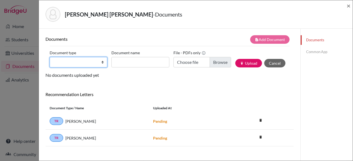
click at [65, 61] on select "Change explanation for Common App reports Counselor recommendation Internationa…" at bounding box center [79, 62] width 58 height 10
select select "2"
click at [50, 57] on select "Change explanation for Common App reports Counselor recommendation Internationa…" at bounding box center [79, 62] width 58 height 10
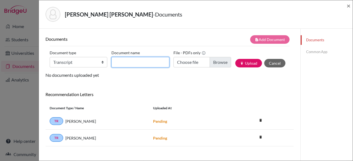
click at [145, 64] on input "Document name" at bounding box center [140, 62] width 58 height 10
type input "Saliba - S6"
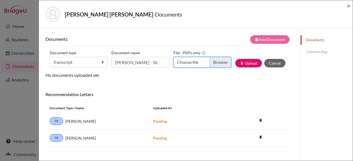
click at [216, 63] on input "Choose file" at bounding box center [202, 62] width 58 height 10
type input "C:\fakepath\Saliba, Isabel - S6.pdf"
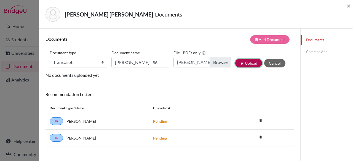
click at [235, 61] on button "publish Upload" at bounding box center [248, 63] width 27 height 9
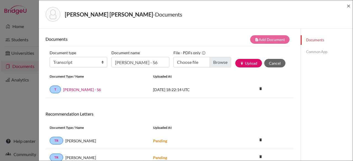
click at [314, 49] on link "Common App" at bounding box center [326, 52] width 52 height 10
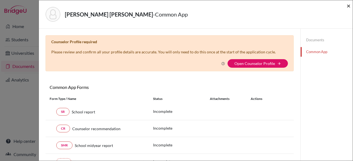
click at [348, 6] on span "×" at bounding box center [348, 6] width 4 height 8
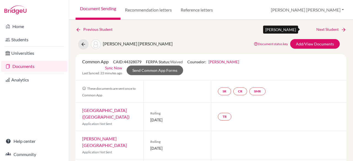
click at [324, 30] on link "Next Student" at bounding box center [331, 29] width 30 height 6
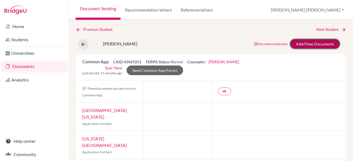
click at [304, 43] on link "Add/View Documents" at bounding box center [315, 44] width 50 height 10
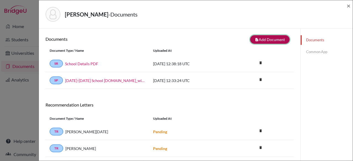
click at [277, 40] on button "note_add Add Document" at bounding box center [269, 39] width 39 height 9
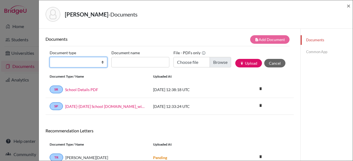
click at [83, 58] on select "Change explanation for Common App reports Counselor recommendation Internationa…" at bounding box center [79, 62] width 58 height 10
select select "2"
click at [50, 57] on select "Change explanation for Common App reports Counselor recommendation Internationa…" at bounding box center [79, 62] width 58 height 10
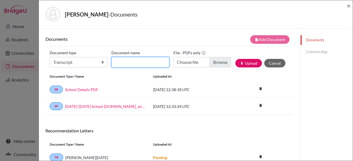
click at [120, 59] on input "Document name" at bounding box center [140, 62] width 58 height 10
type input "Gaetjens-Calixte - S6"
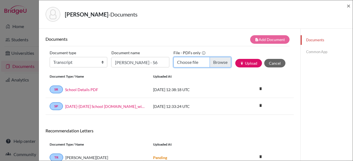
click at [214, 67] on input "Choose file" at bounding box center [202, 62] width 58 height 10
type input "C:\fakepath\Gaetjens-Calixte, Liam - S6.pdf"
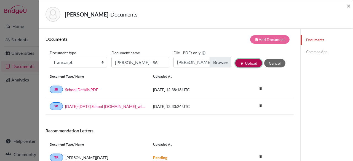
click at [247, 65] on button "publish Upload" at bounding box center [248, 63] width 27 height 9
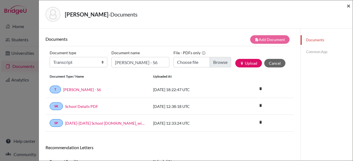
click at [349, 7] on span "×" at bounding box center [348, 6] width 4 height 8
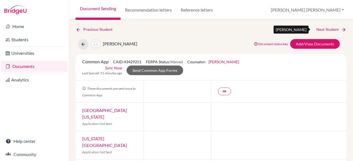
click at [327, 30] on link "Next Student" at bounding box center [331, 29] width 30 height 6
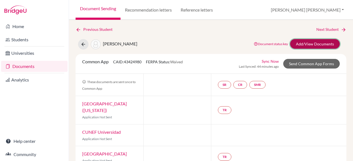
click at [311, 43] on link "Add/View Documents" at bounding box center [315, 44] width 50 height 10
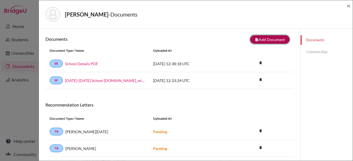
click at [270, 37] on button "note_add Add Document" at bounding box center [269, 39] width 39 height 9
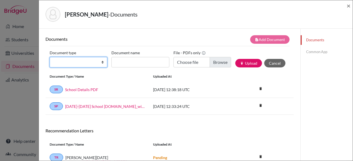
click at [76, 65] on select "Change explanation for Common App reports Counselor recommendation Internationa…" at bounding box center [79, 62] width 58 height 10
select select "2"
click at [50, 57] on select "Change explanation for Common App reports Counselor recommendation Internationa…" at bounding box center [79, 62] width 58 height 10
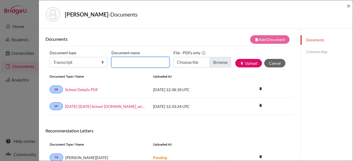
click at [152, 59] on input "Document name" at bounding box center [140, 62] width 58 height 10
type input "Berthold - S6"
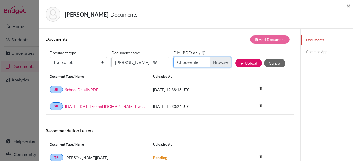
click at [214, 63] on input "Choose file" at bounding box center [202, 62] width 58 height 10
type input "C:\fakepath\Berthold, Mateo - S6.pdf"
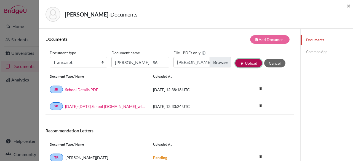
click at [252, 65] on button "publish Upload" at bounding box center [248, 63] width 27 height 9
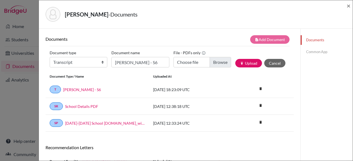
click at [346, 8] on div "Berthold, Mateo - Documents ×" at bounding box center [195, 14] width 309 height 24
click at [348, 7] on span "×" at bounding box center [348, 6] width 4 height 8
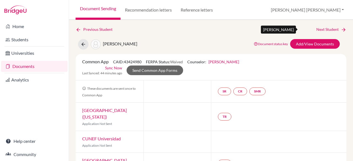
click at [327, 29] on link "Next Student" at bounding box center [331, 29] width 30 height 6
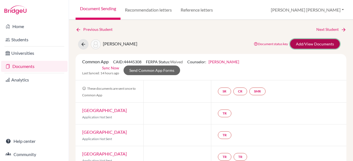
click at [300, 47] on link "Add/View Documents" at bounding box center [315, 44] width 50 height 10
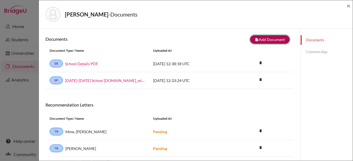
click at [275, 39] on button "note_add Add Document" at bounding box center [269, 39] width 39 height 9
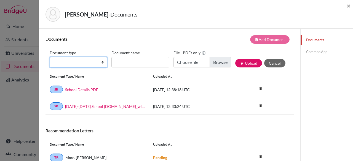
click at [82, 58] on select "Change explanation for Common App reports Counselor recommendation Internationa…" at bounding box center [79, 62] width 58 height 10
select select "2"
click at [50, 57] on select "Change explanation for Common App reports Counselor recommendation Internationa…" at bounding box center [79, 62] width 58 height 10
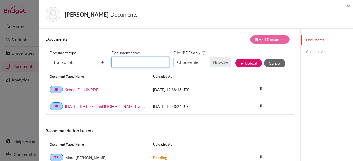
click at [138, 60] on input "Document name" at bounding box center [140, 62] width 58 height 10
type input "Marzouka - S6"
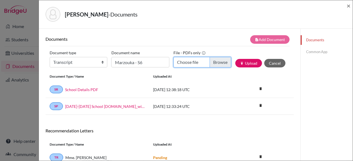
click at [219, 63] on input "Choose file" at bounding box center [202, 62] width 58 height 10
type input "C:\fakepath\Marzouka, Gianni - S6.pdf"
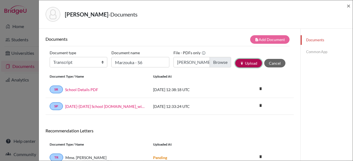
click at [254, 63] on button "publish Upload" at bounding box center [248, 63] width 27 height 9
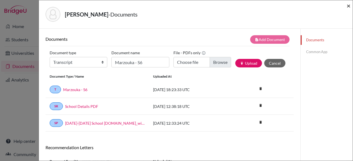
click at [349, 6] on span "×" at bounding box center [348, 6] width 4 height 8
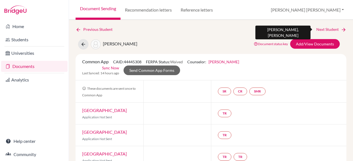
click at [334, 28] on link "Next Student" at bounding box center [331, 29] width 30 height 6
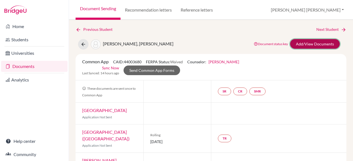
click at [304, 42] on link "Add/View Documents" at bounding box center [315, 44] width 50 height 10
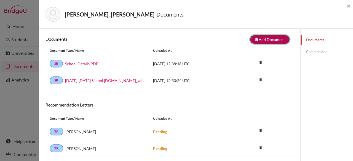
click at [261, 40] on button "note_add Add Document" at bounding box center [269, 39] width 39 height 9
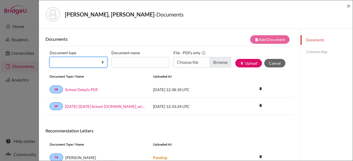
click at [78, 64] on select "Change explanation for Common App reports Counselor recommendation Internationa…" at bounding box center [79, 62] width 58 height 10
select select "2"
click at [50, 57] on select "Change explanation for Common App reports Counselor recommendation Internationa…" at bounding box center [79, 62] width 58 height 10
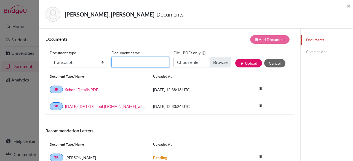
click at [121, 62] on input "Document name" at bounding box center [140, 62] width 58 height 10
type input "Rouzier - S6"
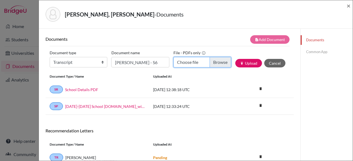
click at [209, 60] on input "Choose file" at bounding box center [202, 62] width 58 height 10
type input "C:\fakepath\Rouzier, Jordan - S6.pdf"
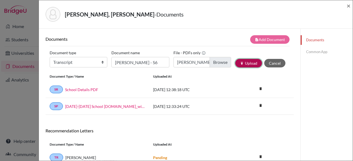
click at [255, 62] on button "publish Upload" at bounding box center [248, 63] width 27 height 9
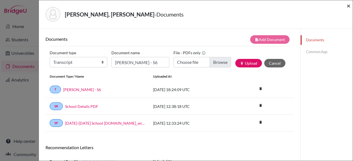
drag, startPoint x: 348, startPoint y: 6, endPoint x: 345, endPoint y: 11, distance: 6.0
click at [348, 6] on span "×" at bounding box center [348, 6] width 4 height 8
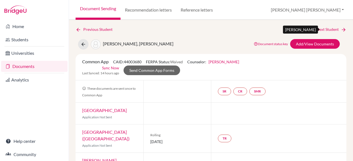
click at [326, 27] on link "Next Student" at bounding box center [331, 29] width 30 height 6
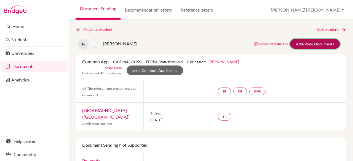
click at [321, 42] on link "Add/View Documents" at bounding box center [315, 44] width 50 height 10
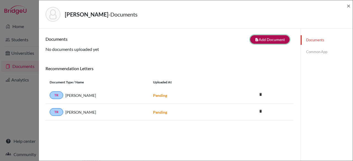
click at [267, 37] on button "note_add Add Document" at bounding box center [269, 39] width 39 height 9
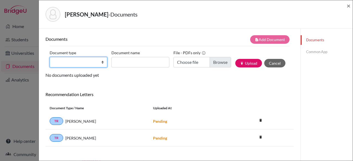
click at [63, 61] on select "Change explanation for Common App reports Counselor recommendation Internationa…" at bounding box center [79, 62] width 58 height 10
select select "2"
click at [50, 57] on select "Change explanation for Common App reports Counselor recommendation Internationa…" at bounding box center [79, 62] width 58 height 10
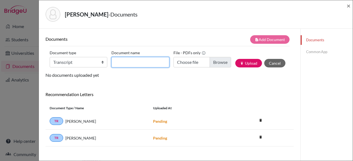
click at [155, 59] on input "Document name" at bounding box center [140, 62] width 58 height 10
type input "Siano - S6"
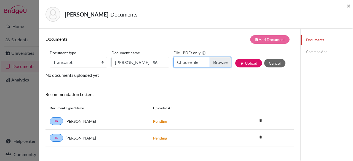
click at [208, 62] on input "Choose file" at bounding box center [202, 62] width 58 height 10
type input "C:\fakepath\Siano, Mila - S6.pdf"
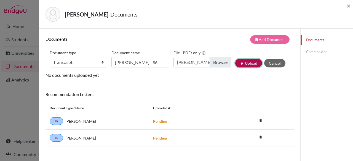
click at [249, 64] on button "publish Upload" at bounding box center [248, 63] width 27 height 9
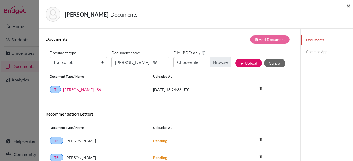
click at [348, 6] on span "×" at bounding box center [348, 6] width 4 height 8
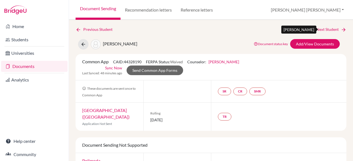
click at [322, 27] on link "Next Student" at bounding box center [331, 29] width 30 height 6
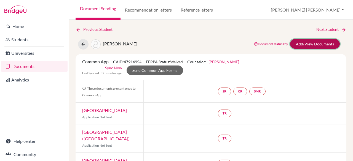
click at [296, 41] on link "Add/View Documents" at bounding box center [315, 44] width 50 height 10
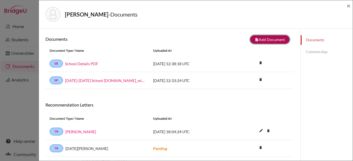
click at [268, 40] on button "note_add Add Document" at bounding box center [269, 39] width 39 height 9
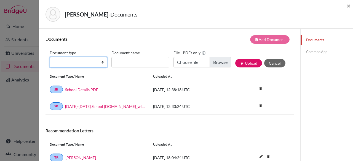
drag, startPoint x: 72, startPoint y: 62, endPoint x: 68, endPoint y: 64, distance: 3.9
click at [68, 64] on select "Change explanation for Common App reports Counselor recommendation Internationa…" at bounding box center [79, 62] width 58 height 10
select select "2"
click at [50, 57] on select "Change explanation for Common App reports Counselor recommendation Internationa…" at bounding box center [79, 62] width 58 height 10
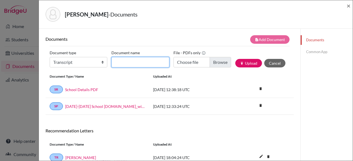
click at [137, 65] on input "Document name" at bounding box center [140, 62] width 58 height 10
type input "Zreik - S6"
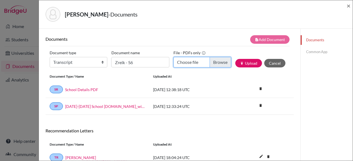
click at [209, 66] on input "Choose file" at bounding box center [202, 62] width 58 height 10
type input "C:\fakepath\Zreik, Shaid - S6.pdf"
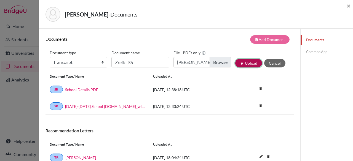
click at [250, 64] on button "publish Upload" at bounding box center [248, 63] width 27 height 9
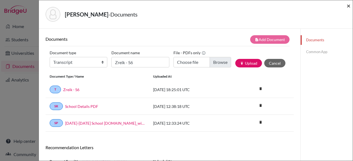
click at [347, 8] on span "×" at bounding box center [348, 6] width 4 height 8
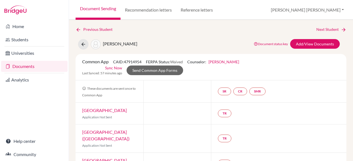
click at [22, 69] on link "Documents" at bounding box center [34, 66] width 66 height 11
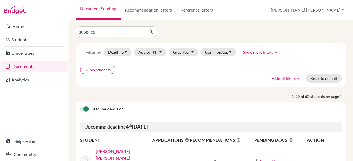
click button "submit" at bounding box center [150, 31] width 15 height 10
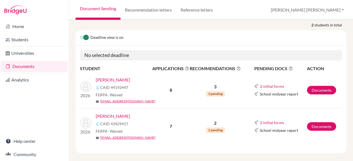
scroll to position [76, 0]
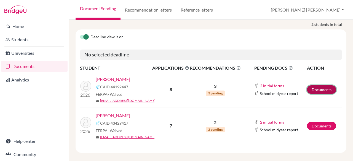
click at [322, 85] on link "Documents" at bounding box center [321, 89] width 29 height 9
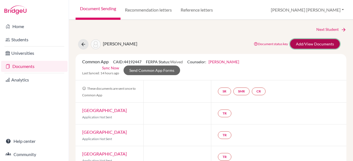
click at [295, 44] on link "Add/View Documents" at bounding box center [315, 44] width 50 height 10
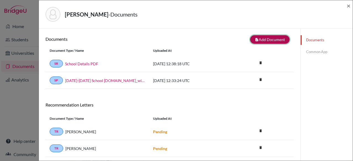
click at [257, 40] on button "note_add Add Document" at bounding box center [269, 39] width 39 height 9
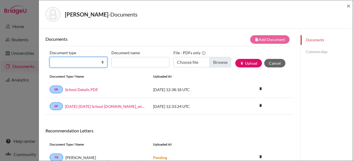
click at [75, 58] on select "Change explanation for Common App reports Counselor recommendation Internationa…" at bounding box center [79, 62] width 58 height 10
select select "2"
click at [50, 57] on select "Change explanation for Common App reports Counselor recommendation Internationa…" at bounding box center [79, 62] width 58 height 10
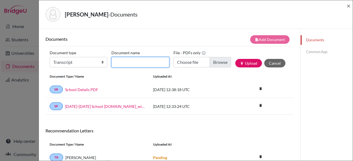
click at [142, 64] on input "Document name" at bounding box center [140, 62] width 58 height 10
type input "[PERSON_NAME] - S6"
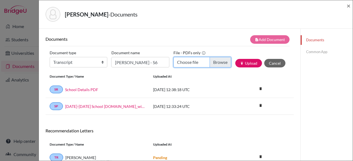
click at [218, 61] on input "Choose file" at bounding box center [202, 62] width 58 height 10
type input "C:\fakepath\[PERSON_NAME] - S6.pdf"
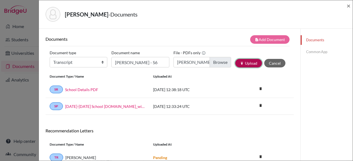
click at [250, 66] on button "publish Upload" at bounding box center [248, 63] width 27 height 9
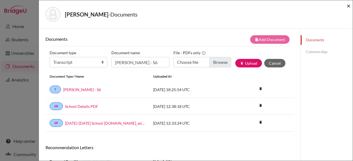
click at [348, 6] on span "×" at bounding box center [348, 6] width 4 height 8
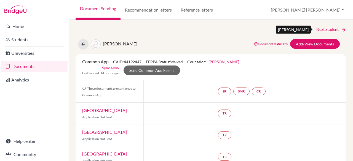
click at [326, 31] on link "Next Student" at bounding box center [331, 29] width 30 height 6
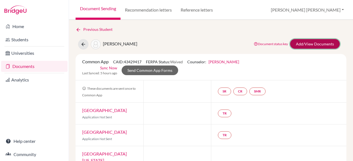
click at [297, 44] on link "Add/View Documents" at bounding box center [315, 44] width 50 height 10
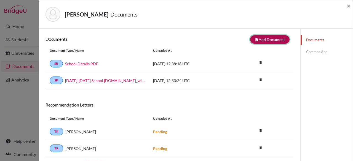
click at [277, 42] on button "note_add Add Document" at bounding box center [269, 39] width 39 height 9
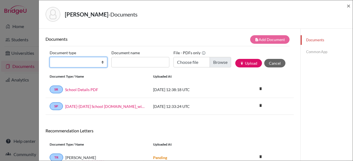
click at [59, 64] on select "Change explanation for Common App reports Counselor recommendation Internationa…" at bounding box center [79, 62] width 58 height 10
select select "2"
click at [50, 57] on select "Change explanation for Common App reports Counselor recommendation Internationa…" at bounding box center [79, 62] width 58 height 10
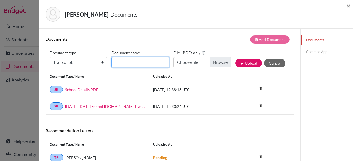
click at [120, 57] on input "Document name" at bounding box center [140, 62] width 58 height 10
type input "Supplice, Sacha - S6"
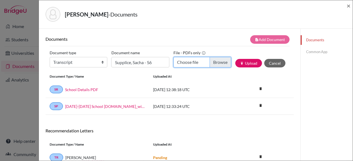
click at [221, 62] on input "Choose file" at bounding box center [202, 62] width 58 height 10
type input "C:\fakepath\Supplice, Sacha - S6.pdf"
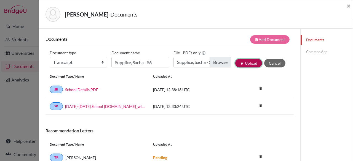
click at [241, 60] on button "publish Upload" at bounding box center [248, 63] width 27 height 9
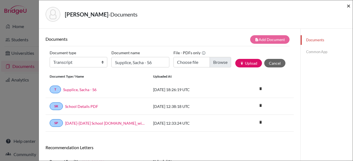
click at [348, 7] on span "×" at bounding box center [348, 6] width 4 height 8
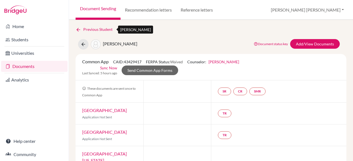
click at [86, 29] on link "Previous Student" at bounding box center [95, 29] width 41 height 6
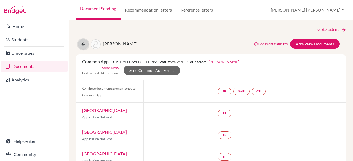
click at [80, 43] on icon at bounding box center [83, 45] width 6 height 6
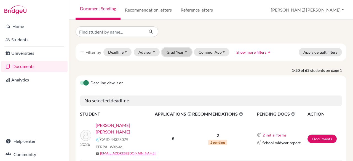
click at [180, 55] on button "Grad Year" at bounding box center [177, 52] width 30 height 9
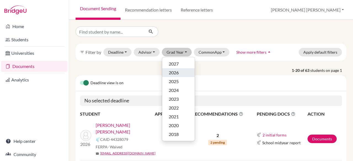
click at [176, 74] on span "2026" at bounding box center [174, 72] width 10 height 7
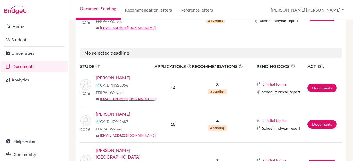
scroll to position [957, 0]
click at [319, 83] on link "Documents" at bounding box center [321, 87] width 29 height 9
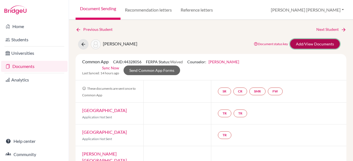
click at [313, 43] on link "Add/View Documents" at bounding box center [315, 44] width 50 height 10
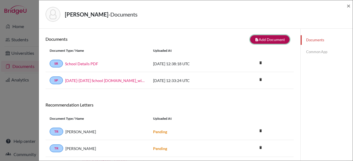
click at [260, 39] on button "note_add Add Document" at bounding box center [269, 39] width 39 height 9
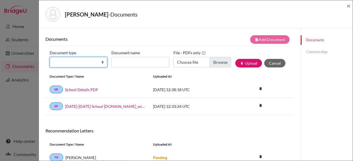
click at [93, 63] on select "Change explanation for Common App reports Counselor recommendation Internationa…" at bounding box center [79, 62] width 58 height 10
select select "2"
click at [50, 57] on select "Change explanation for Common App reports Counselor recommendation Internationa…" at bounding box center [79, 62] width 58 height 10
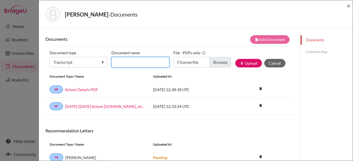
click at [138, 61] on input "Document name" at bounding box center [140, 62] width 58 height 10
type input "Apollon, S6"
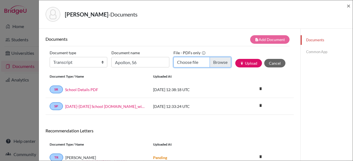
click at [218, 60] on input "Choose file" at bounding box center [202, 62] width 58 height 10
type input "C:\fakepath\[PERSON_NAME] - S6.pdf"
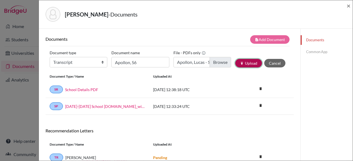
click at [252, 64] on button "publish Upload" at bounding box center [248, 63] width 27 height 9
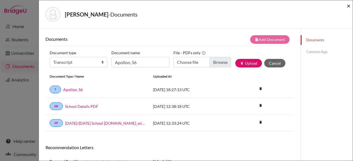
click at [350, 5] on span "×" at bounding box center [348, 6] width 4 height 8
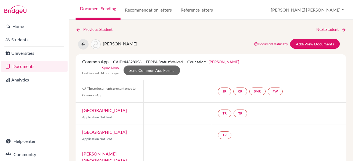
click at [327, 28] on link "Next Student" at bounding box center [331, 29] width 30 height 6
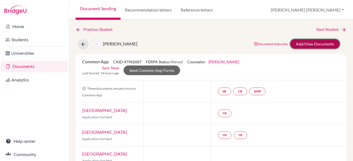
click at [310, 44] on link "Add/View Documents" at bounding box center [315, 44] width 50 height 10
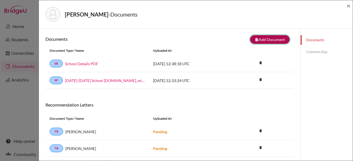
click at [263, 38] on button "note_add Add Document" at bounding box center [269, 39] width 39 height 9
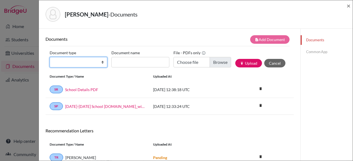
click at [71, 63] on select "Change explanation for Common App reports Counselor recommendation Internationa…" at bounding box center [79, 62] width 58 height 10
select select "2"
click at [50, 57] on select "Change explanation for Common App reports Counselor recommendation Internationa…" at bounding box center [79, 62] width 58 height 10
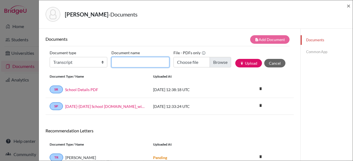
click at [136, 60] on input "Document name" at bounding box center [140, 62] width 58 height 10
type input "T"
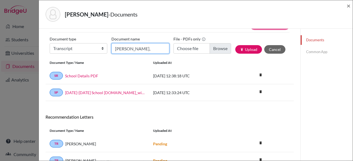
scroll to position [14, 0]
type input "Louis - S6"
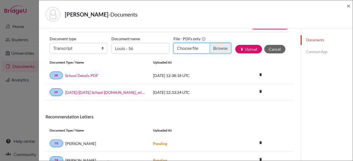
click at [222, 46] on input "Choose file" at bounding box center [202, 48] width 58 height 10
type input "C:\fakepath\Louis, Thierry - S6.pdf"
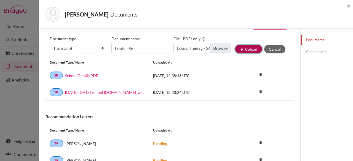
click at [242, 47] on button "publish Upload" at bounding box center [248, 49] width 27 height 9
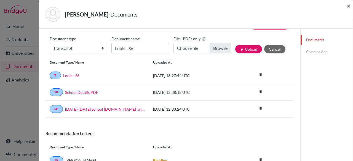
click at [349, 4] on span "×" at bounding box center [348, 6] width 4 height 8
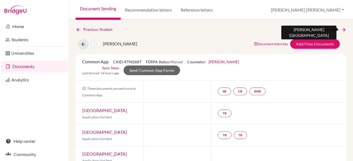
click at [324, 31] on link "Next Student" at bounding box center [331, 29] width 30 height 6
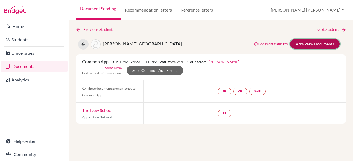
click at [325, 42] on link "Add/View Documents" at bounding box center [315, 44] width 50 height 10
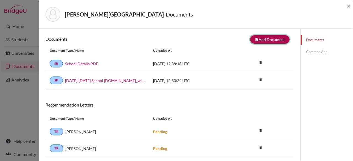
click at [261, 39] on button "note_add Add Document" at bounding box center [269, 39] width 39 height 9
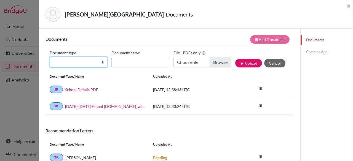
click at [86, 60] on select "Change explanation for Common App reports Counselor recommendation Internationa…" at bounding box center [79, 62] width 58 height 10
select select "2"
click at [50, 57] on select "Change explanation for Common App reports Counselor recommendation Internationa…" at bounding box center [79, 62] width 58 height 10
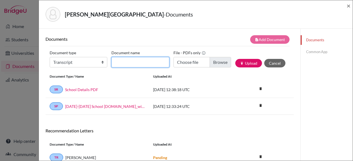
click at [147, 62] on input "Document name" at bounding box center [140, 62] width 58 height 10
type input "[PERSON_NAME] - S6"
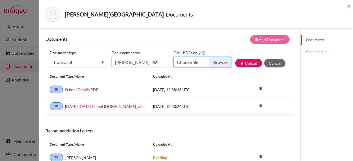
click at [218, 62] on input "Choose file" at bounding box center [202, 62] width 58 height 10
type input "C:\fakepath\[PERSON_NAME] - S6.pdf"
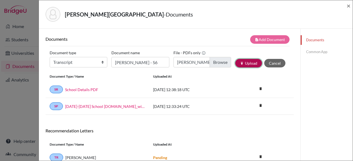
click at [243, 63] on button "publish Upload" at bounding box center [248, 63] width 27 height 9
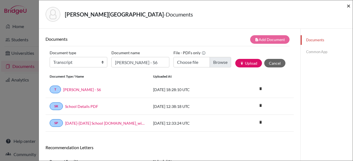
click at [349, 6] on span "×" at bounding box center [348, 6] width 4 height 8
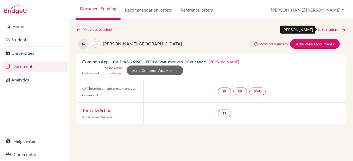
click at [332, 32] on link "Next Student" at bounding box center [331, 29] width 30 height 6
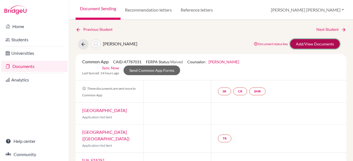
click at [313, 45] on link "Add/View Documents" at bounding box center [315, 44] width 50 height 10
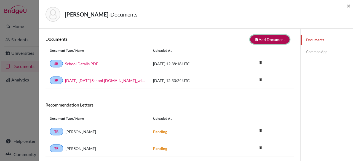
click at [279, 39] on button "note_add Add Document" at bounding box center [269, 39] width 39 height 9
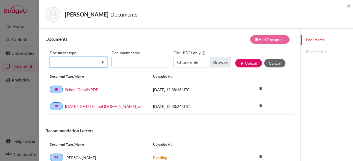
click at [72, 61] on select "Change explanation for Common App reports Counselor recommendation Internationa…" at bounding box center [79, 62] width 58 height 10
select select "2"
click at [50, 57] on select "Change explanation for Common App reports Counselor recommendation Internationa…" at bounding box center [79, 62] width 58 height 10
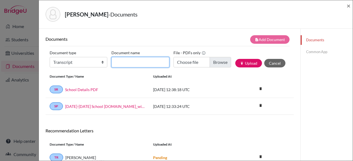
click at [135, 64] on input "Document name" at bounding box center [140, 62] width 58 height 10
type input "[PERSON_NAME] - S6"
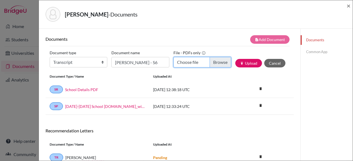
click at [219, 61] on input "Choose file" at bounding box center [202, 62] width 58 height 10
type input "C:\fakepath\[PERSON_NAME] - S6.pdf"
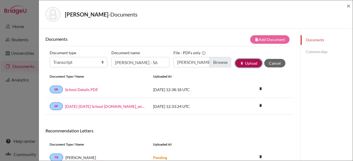
click at [250, 63] on button "publish Upload" at bounding box center [248, 63] width 27 height 9
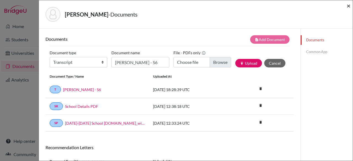
click at [350, 4] on span "×" at bounding box center [348, 6] width 4 height 8
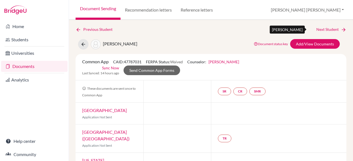
click at [325, 26] on link "Next Student" at bounding box center [331, 29] width 30 height 6
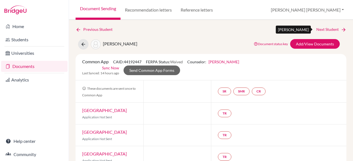
click at [327, 29] on link "Next Student" at bounding box center [331, 29] width 30 height 6
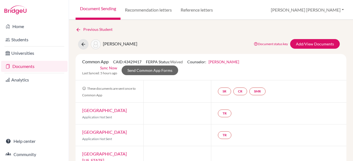
click at [28, 67] on link "Documents" at bounding box center [34, 66] width 66 height 11
